Goal: Find specific page/section: Find specific page/section

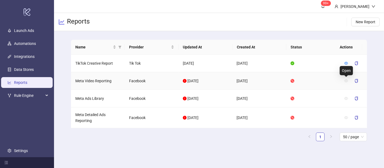
click at [346, 80] on icon "eye" at bounding box center [346, 80] width 4 height 3
click at [347, 97] on icon "eye" at bounding box center [346, 98] width 4 height 4
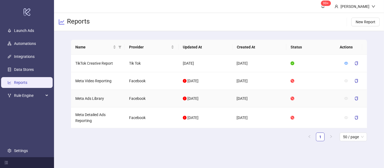
click at [83, 100] on td "Meta Ads Library" at bounding box center [98, 99] width 54 height 18
drag, startPoint x: 90, startPoint y: 98, endPoint x: 111, endPoint y: 98, distance: 20.5
click at [111, 98] on td "Meta Ads Library" at bounding box center [98, 99] width 54 height 18
click at [169, 146] on main "Name Provider Updated At Created At Status Actions TikTok Creative Report Tik T…" at bounding box center [219, 92] width 305 height 123
